Goal: Use online tool/utility: Use online tool/utility

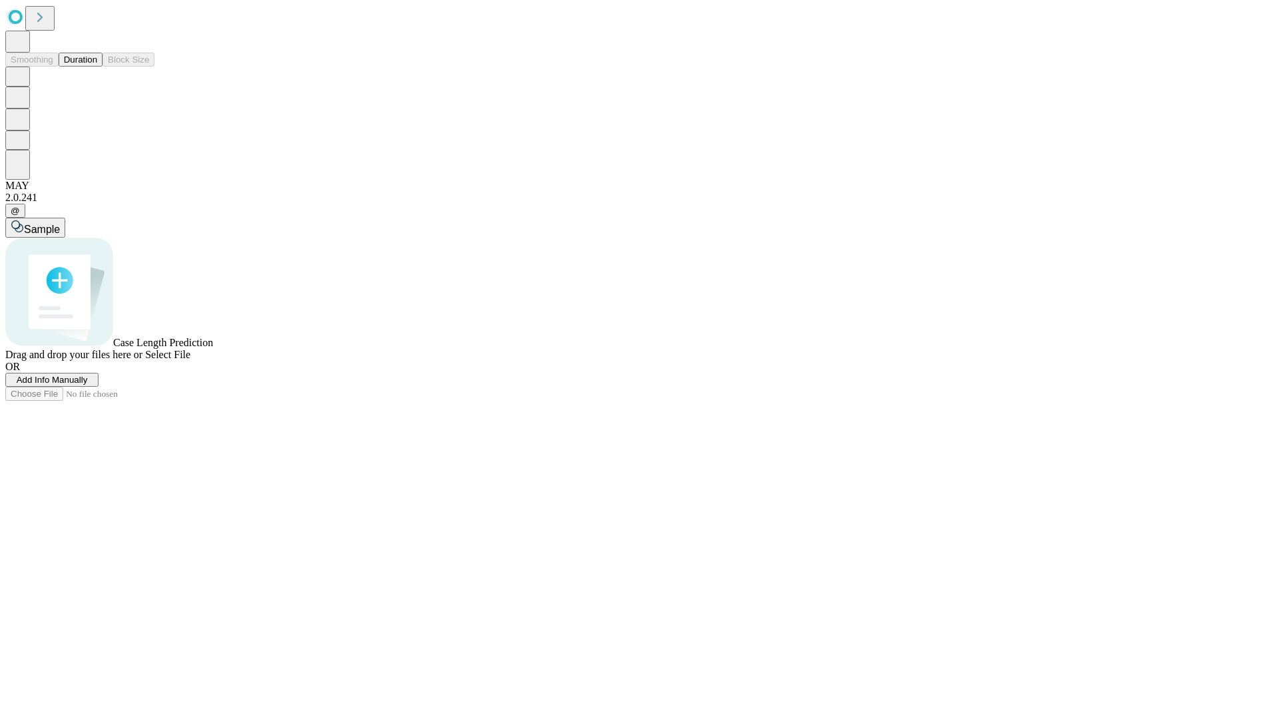
click at [190, 360] on span "Select File" at bounding box center [167, 354] width 45 height 11
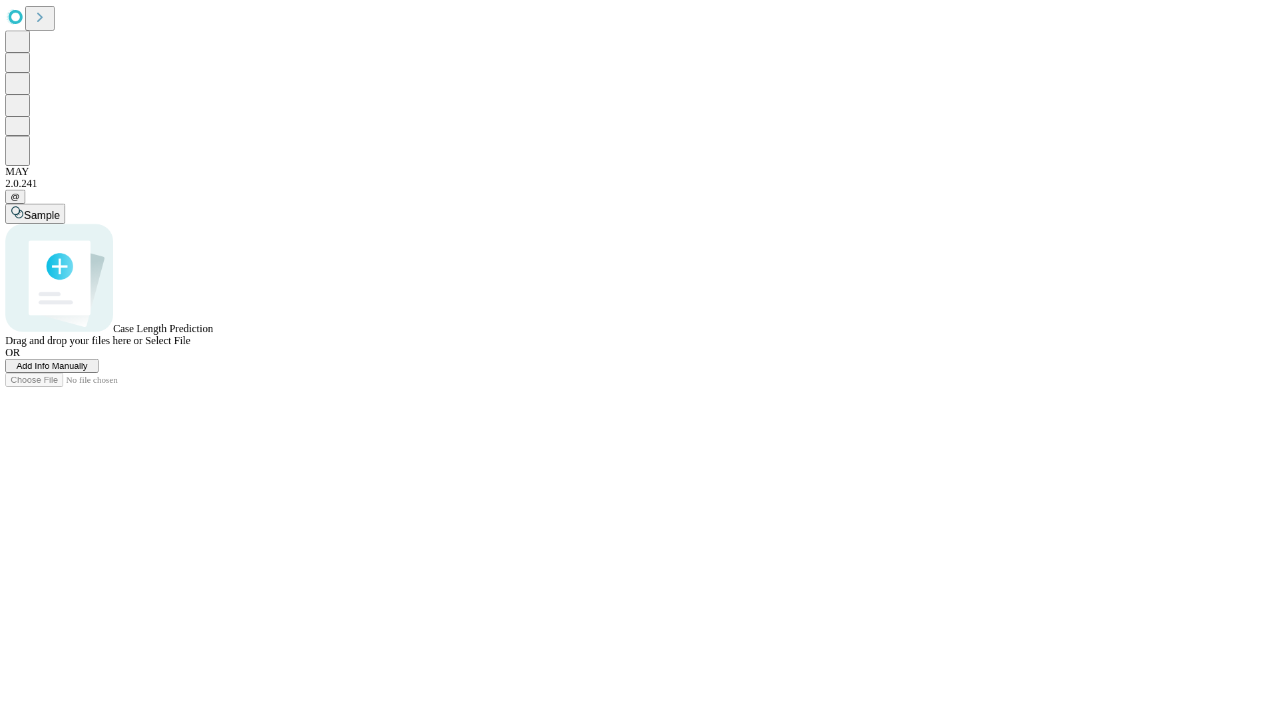
click at [190, 346] on span "Select File" at bounding box center [167, 340] width 45 height 11
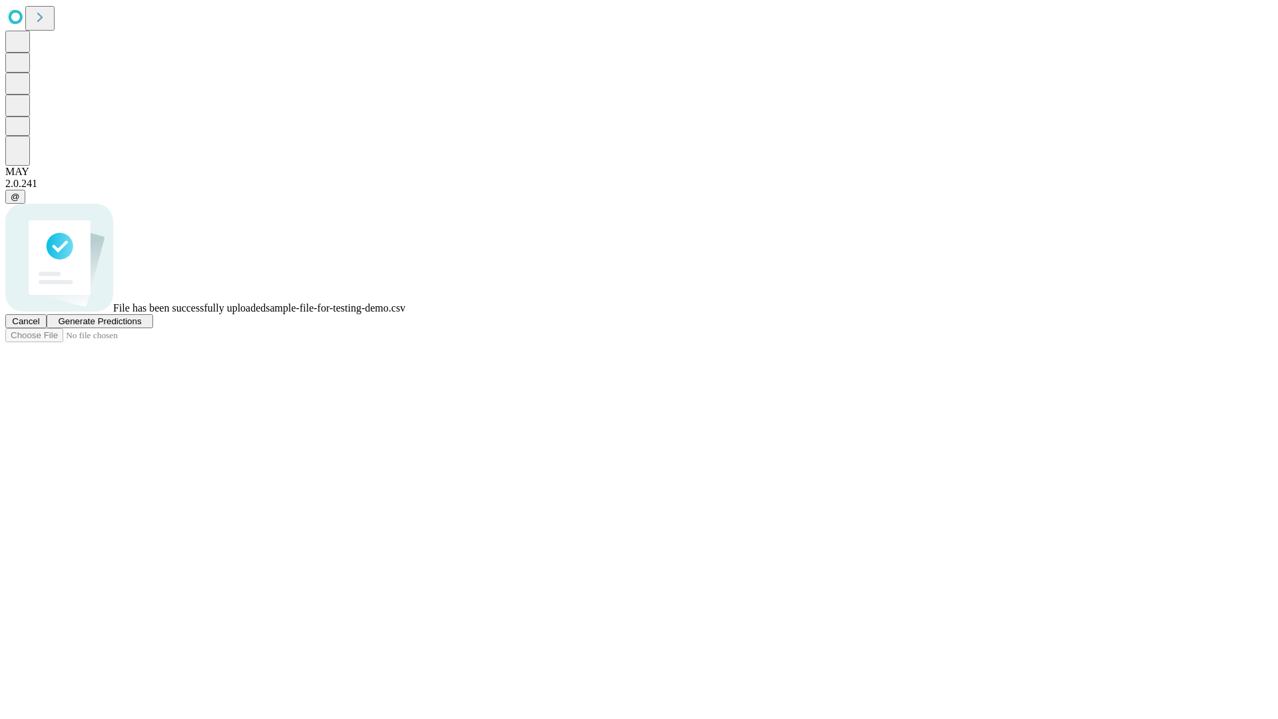
click at [141, 326] on span "Generate Predictions" at bounding box center [99, 321] width 83 height 10
